Goal: Information Seeking & Learning: Learn about a topic

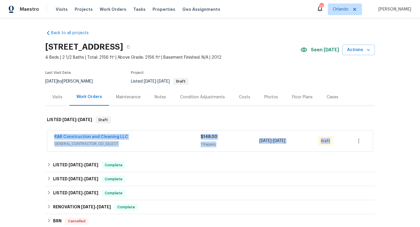
drag, startPoint x: 49, startPoint y: 136, endPoint x: 336, endPoint y: 151, distance: 287.5
click at [336, 151] on div "R&R Construction and Cleaning LLC GENERAL_CONTRACTOR, OD_SELECT $148.00 7 Repai…" at bounding box center [210, 141] width 326 height 22
copy div "R&R Construction and Cleaning LLC GENERAL_CONTRACTOR, OD_SELECT $148.00 7 Repai…"
click at [184, 136] on div "R&R Construction and Cleaning LLC" at bounding box center [127, 137] width 146 height 7
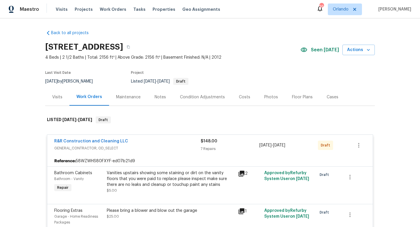
click at [67, 84] on div "9/4/2025 by Samuel Rivera" at bounding box center [72, 81] width 54 height 7
click at [67, 79] on div "9/4/2025 by Samuel Rivera" at bounding box center [72, 81] width 54 height 7
copy div "9/4/2025 by Samuel Rivera"
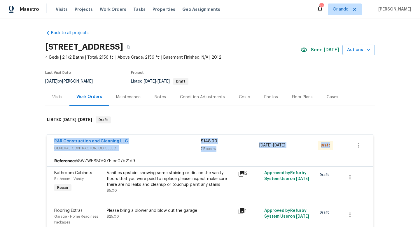
drag, startPoint x: 48, startPoint y: 139, endPoint x: 355, endPoint y: 144, distance: 306.6
click at [355, 144] on div "R&R Construction and Cleaning LLC GENERAL_CONTRACTOR, OD_SELECT $148.00 7 Repai…" at bounding box center [209, 145] width 325 height 21
copy div "R&R Construction and Cleaning LLC GENERAL_CONTRACTOR, OD_SELECT $148.00 7 Repai…"
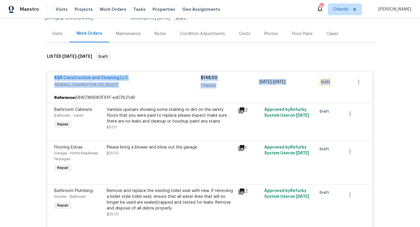
scroll to position [69, 0]
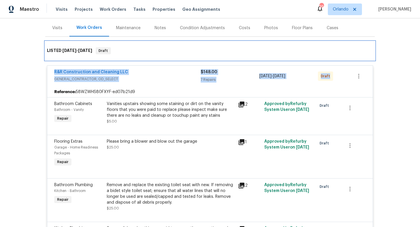
click at [274, 55] on div "LISTED 9/3/25 - 9/6/25 Draft" at bounding box center [209, 50] width 329 height 19
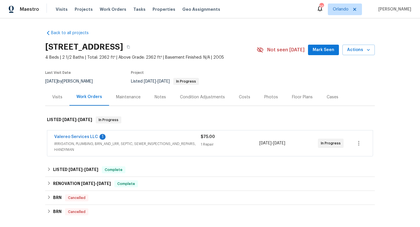
click at [128, 148] on span "IRRIGATION, PLUMBING, BRN_AND_LRR, SEPTIC, SEWER_INSPECTIONS_AND_REPAIRS, HANDY…" at bounding box center [127, 147] width 146 height 12
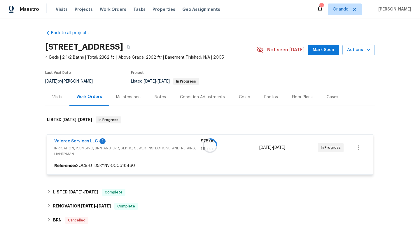
scroll to position [44, 0]
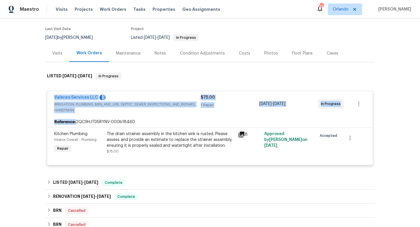
drag, startPoint x: 45, startPoint y: 96, endPoint x: 389, endPoint y: 122, distance: 344.6
click at [389, 122] on div "Back to all projects [STREET_ADDRESS] 4 Beds | 2 1/2 Baths | Total: 2362 ft² | …" at bounding box center [210, 122] width 420 height 208
copy div "Valereo Services LLC 1 IRRIGATION, PLUMBING, BRN_AND_LRR, SEPTIC, SEWER_INSPECT…"
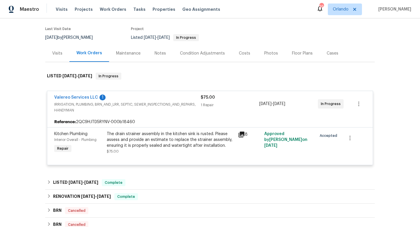
click at [13, 76] on div "Back to all projects [STREET_ADDRESS] 4 Beds | 2 1/2 Baths | Total: 2362 ft² | …" at bounding box center [210, 122] width 420 height 208
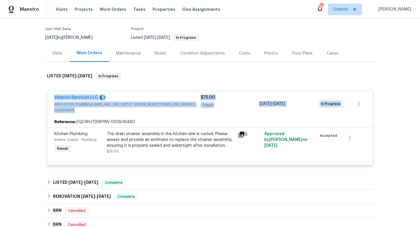
drag, startPoint x: 51, startPoint y: 94, endPoint x: 366, endPoint y: 104, distance: 315.2
click at [368, 104] on div "Valereo Services LLC 1 IRRIGATION, PLUMBING, BRN_AND_LRR, SEPTIC, SEWER_INSPECT…" at bounding box center [209, 104] width 325 height 26
copy div "Valereo Services LLC 1 IRRIGATION, PLUMBING, BRN_AND_LRR, SEPTIC, SEWER_INSPECT…"
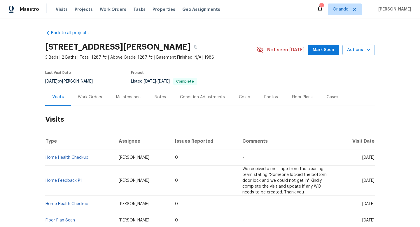
click at [89, 81] on div "8/5/2025 by Carl Biederman" at bounding box center [72, 81] width 54 height 7
copy div "8/5/2025 by Carl Biederman"
click at [92, 97] on div "Work Orders" at bounding box center [90, 97] width 24 height 6
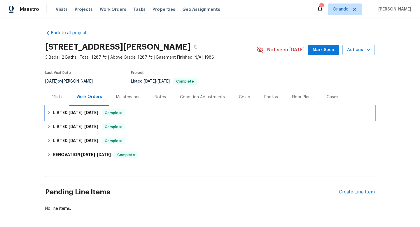
click at [85, 116] on div "LISTED 8/5/25 - 8/8/25 Complete" at bounding box center [209, 113] width 329 height 14
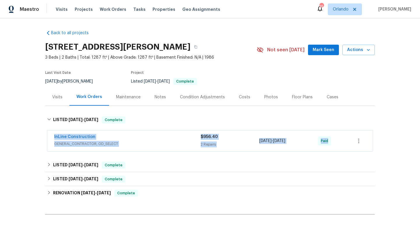
drag, startPoint x: 48, startPoint y: 133, endPoint x: 361, endPoint y: 144, distance: 312.9
click at [361, 145] on div "InLine Construction GENERAL_CONTRACTOR, OD_SELECT $956.40 2 Repairs 8/5/2025 - …" at bounding box center [209, 140] width 325 height 21
copy div "InLine Construction GENERAL_CONTRACTOR, OD_SELECT $956.40 2 Repairs 8/5/2025 - …"
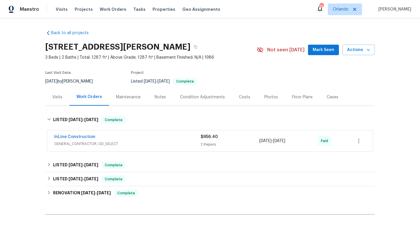
click at [63, 98] on div "Visits" at bounding box center [57, 96] width 24 height 17
